Goal: Information Seeking & Learning: Learn about a topic

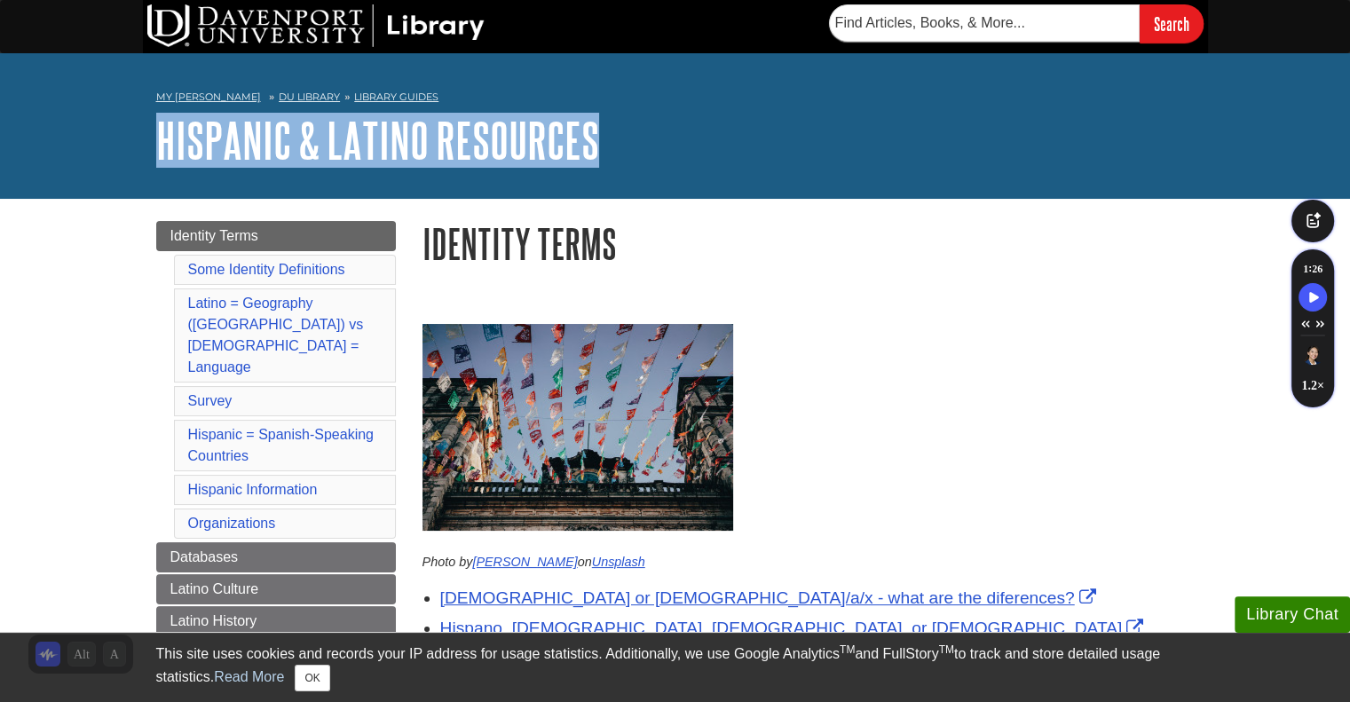
drag, startPoint x: 142, startPoint y: 126, endPoint x: 618, endPoint y: 129, distance: 476.5
click at [618, 129] on div "My [PERSON_NAME] DU Library Library Guides Hispanic & Latino Resources Identity…" at bounding box center [675, 126] width 1350 height 146
copy link "Hispanic & Latino Resources"
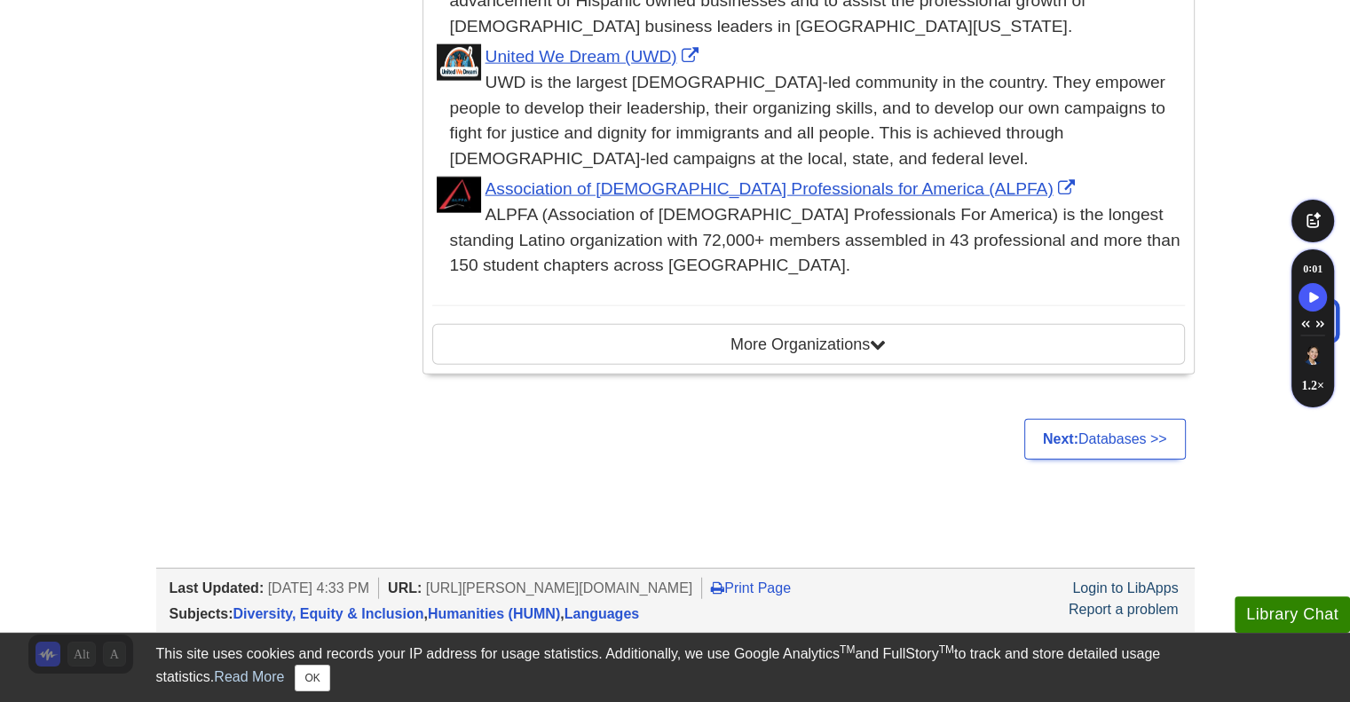
scroll to position [4270, 0]
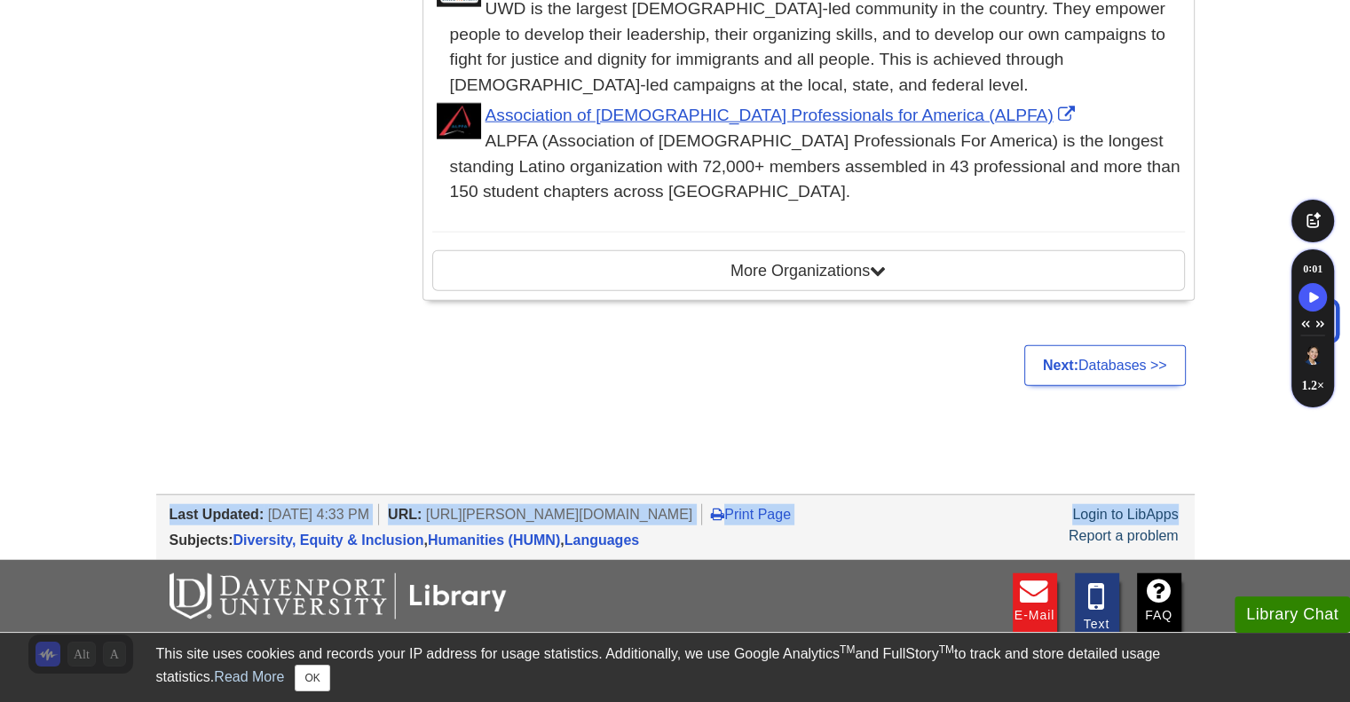
click at [169, 494] on div "Last Updated: [DATE] 4:33 PM URL: [URL][PERSON_NAME][DOMAIN_NAME] Print Page Lo…" at bounding box center [675, 527] width 1038 height 66
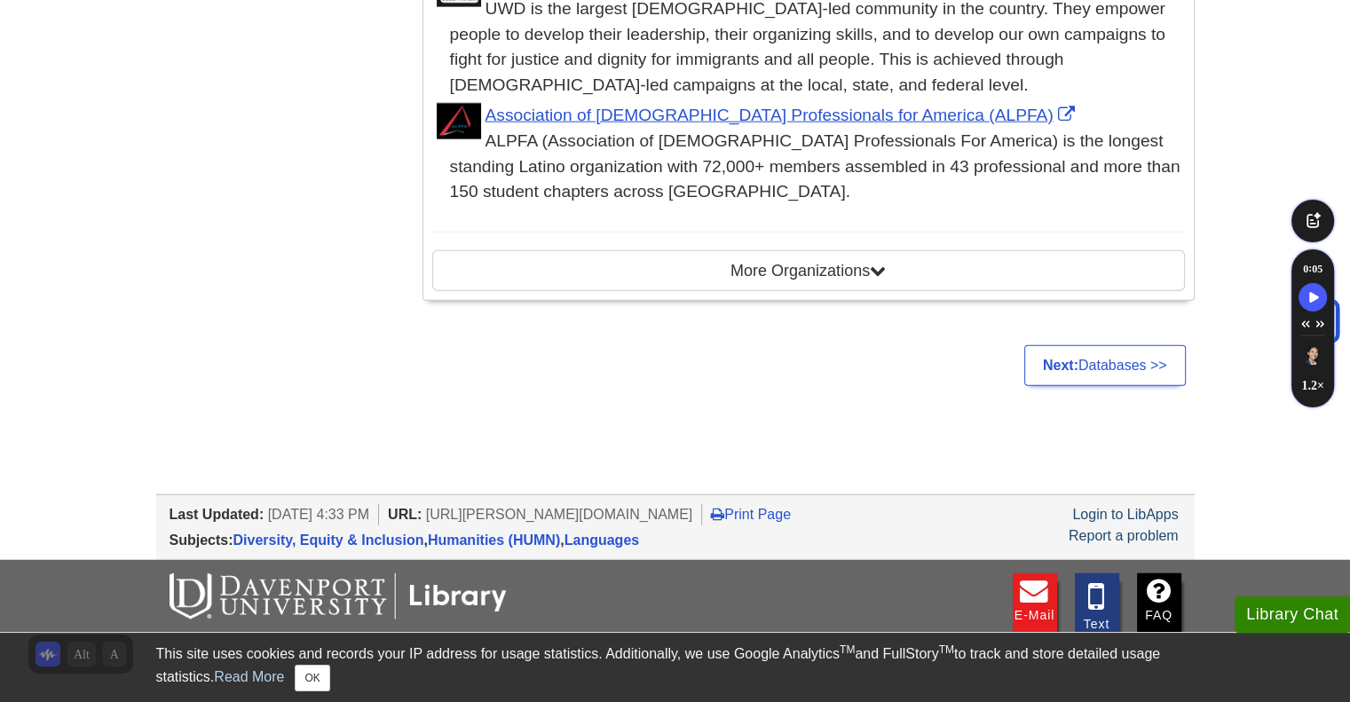
drag, startPoint x: 407, startPoint y: 351, endPoint x: 168, endPoint y: 344, distance: 239.7
click at [168, 494] on div "Last Updated: [DATE] 4:33 PM URL: [URL][PERSON_NAME][DOMAIN_NAME] Print Page Lo…" at bounding box center [675, 527] width 1038 height 66
copy li "Last Updated: [DATE] 4:33 PM"
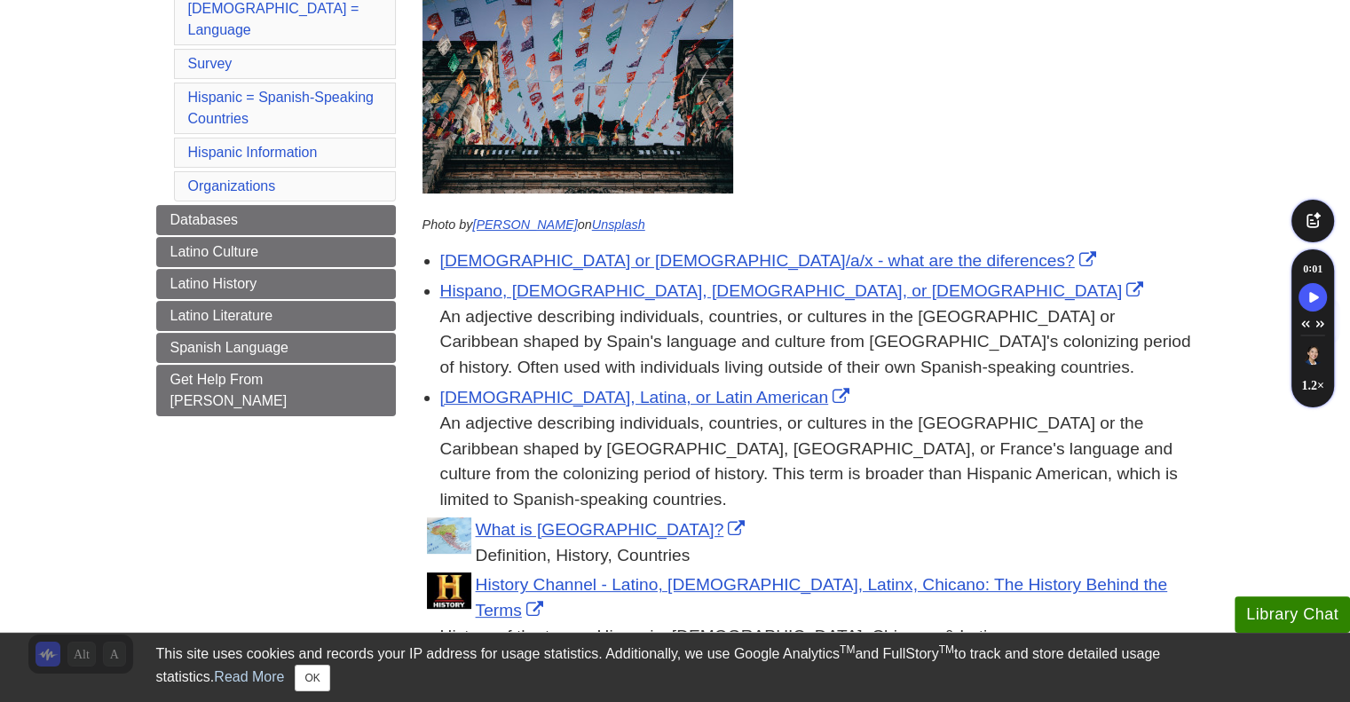
scroll to position [411, 0]
